Goal: Task Accomplishment & Management: Complete application form

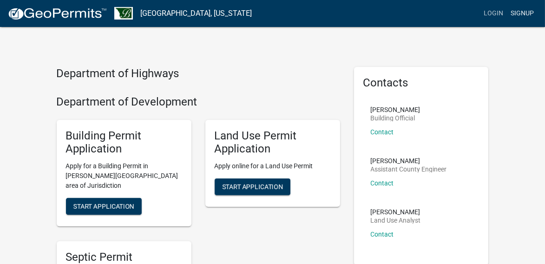
click at [527, 13] on link "Signup" at bounding box center [522, 14] width 31 height 18
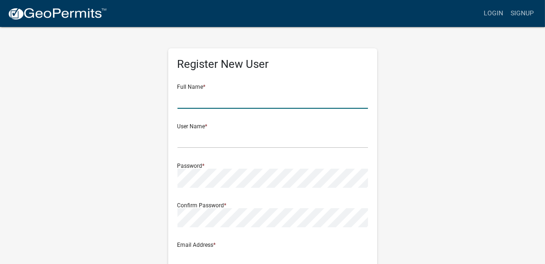
click at [184, 102] on input "text" at bounding box center [273, 99] width 191 height 19
type input "[PERSON_NAME]"
type input "[EMAIL_ADDRESS][DOMAIN_NAME]"
type input "3706 92nd. Ave. NE"
type input "[PERSON_NAME]"
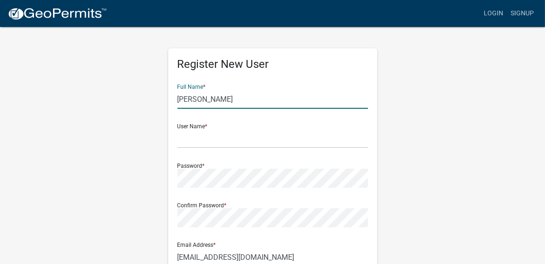
type input "MN"
type input "56329"
type input "3202924125"
click at [202, 138] on input "text" at bounding box center [273, 138] width 191 height 19
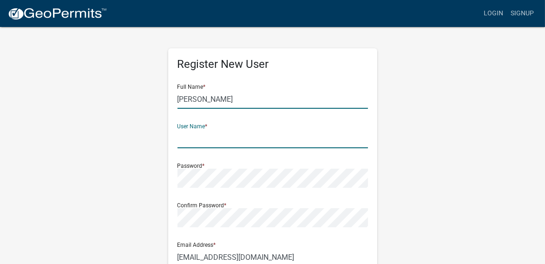
click at [301, 99] on input "[PERSON_NAME]" at bounding box center [273, 99] width 191 height 19
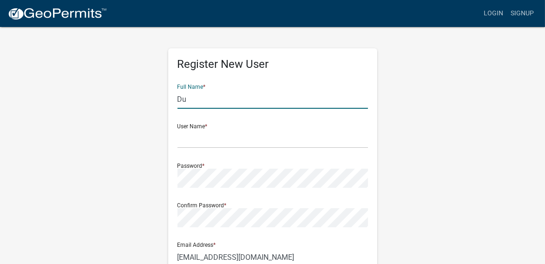
type input "D"
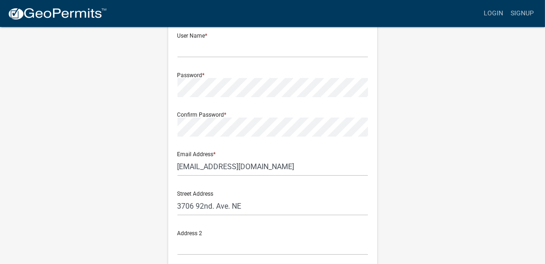
scroll to position [112, 0]
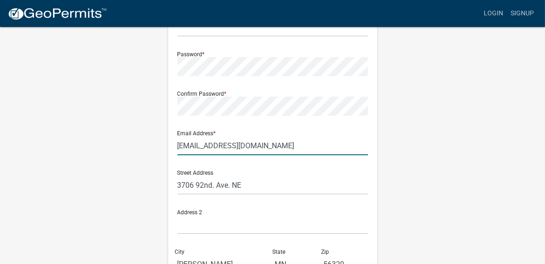
click at [236, 148] on input "[EMAIL_ADDRESS][DOMAIN_NAME]" at bounding box center [273, 145] width 191 height 19
type input "g"
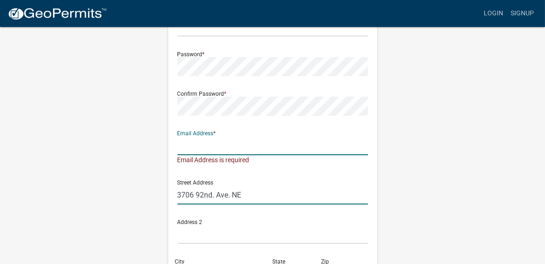
click at [244, 195] on input "3706 92nd. Ave. NE" at bounding box center [273, 194] width 191 height 19
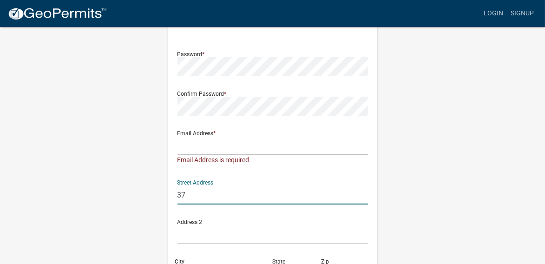
type input "3"
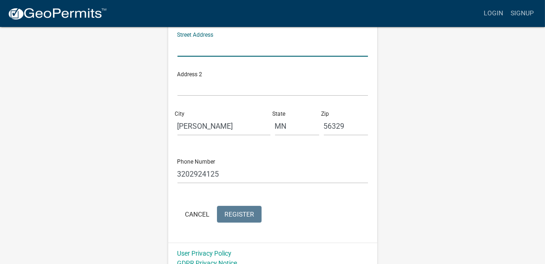
scroll to position [260, 0]
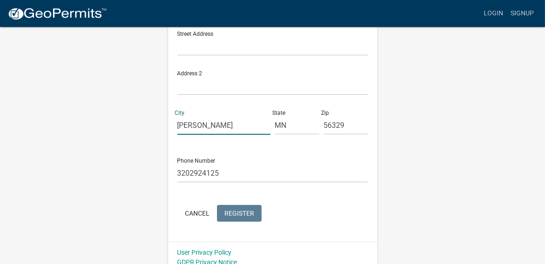
drag, startPoint x: 198, startPoint y: 126, endPoint x: 146, endPoint y: 129, distance: 51.7
click at [146, 129] on div "Register New User Full Name * User Name * Password * Confirm Password * Email A…" at bounding box center [273, 19] width 446 height 507
click at [196, 125] on input "[PERSON_NAME]" at bounding box center [224, 125] width 93 height 19
type input "F"
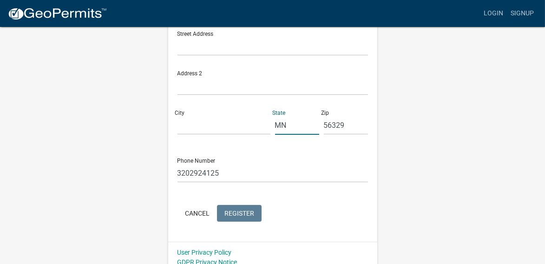
click at [290, 126] on input "MN" at bounding box center [297, 125] width 44 height 19
type input "M"
click at [346, 126] on input "56329" at bounding box center [346, 125] width 44 height 19
type input "5"
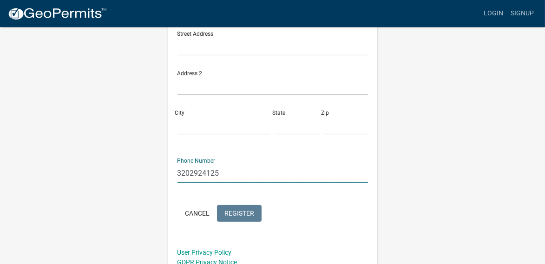
click at [219, 172] on input "3202924125" at bounding box center [273, 173] width 191 height 19
type input "3"
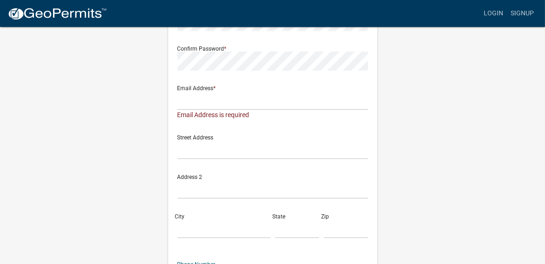
scroll to position [0, 0]
